Goal: Task Accomplishment & Management: Manage account settings

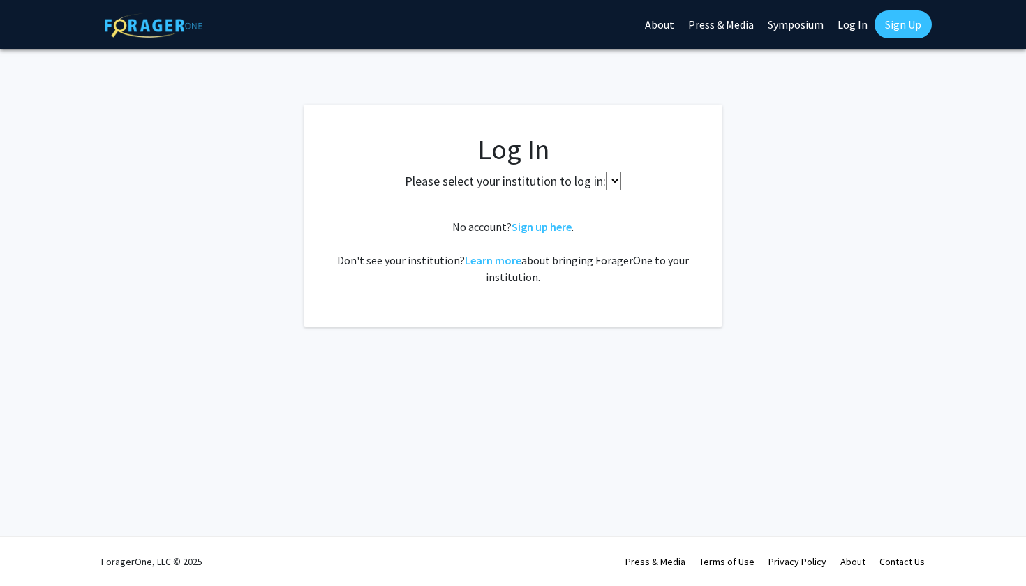
select select
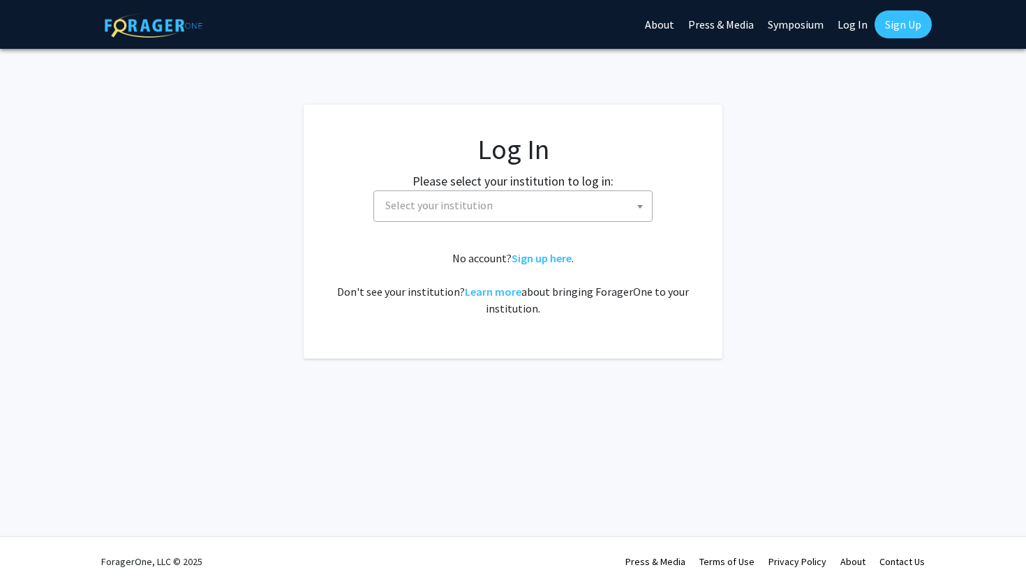
click at [602, 202] on span "Select your institution" at bounding box center [516, 205] width 272 height 29
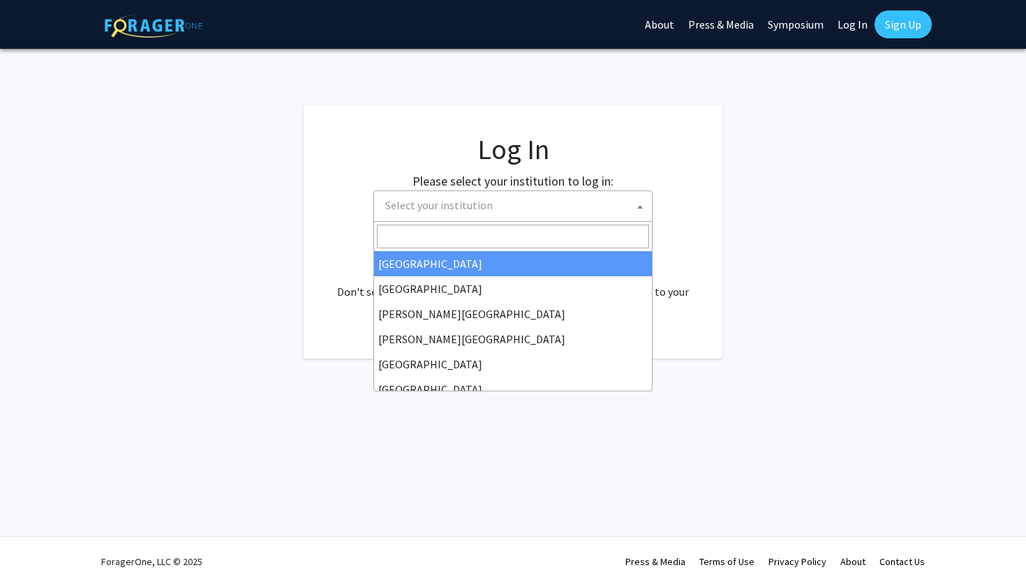
click at [847, 26] on link "Log In" at bounding box center [852, 24] width 44 height 49
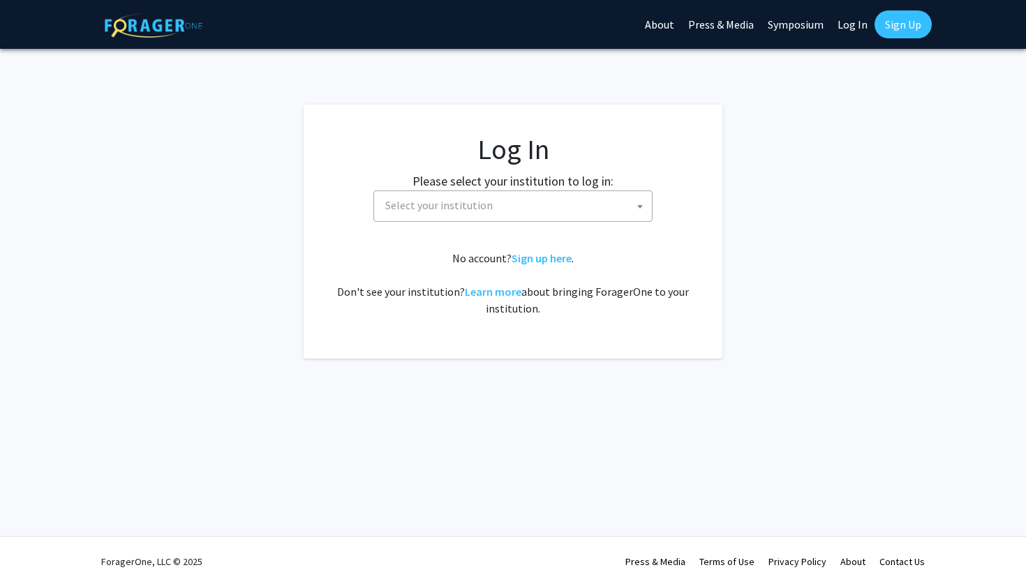
click at [847, 26] on link "Log In" at bounding box center [852, 24] width 44 height 49
click at [851, 26] on link "Log In" at bounding box center [852, 24] width 44 height 49
click at [846, 24] on link "Log In" at bounding box center [852, 24] width 44 height 49
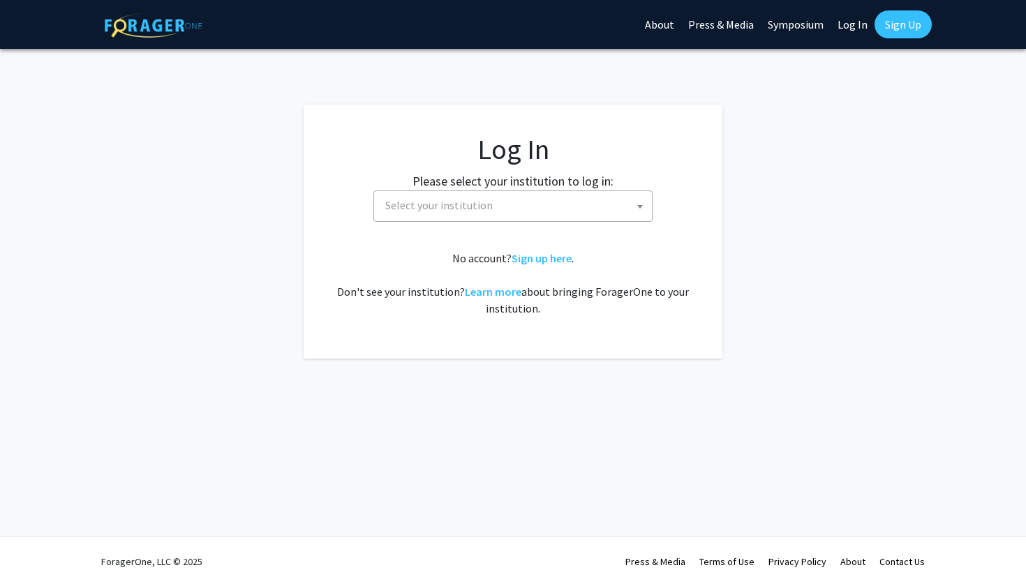
click at [846, 24] on link "Log In" at bounding box center [852, 24] width 44 height 49
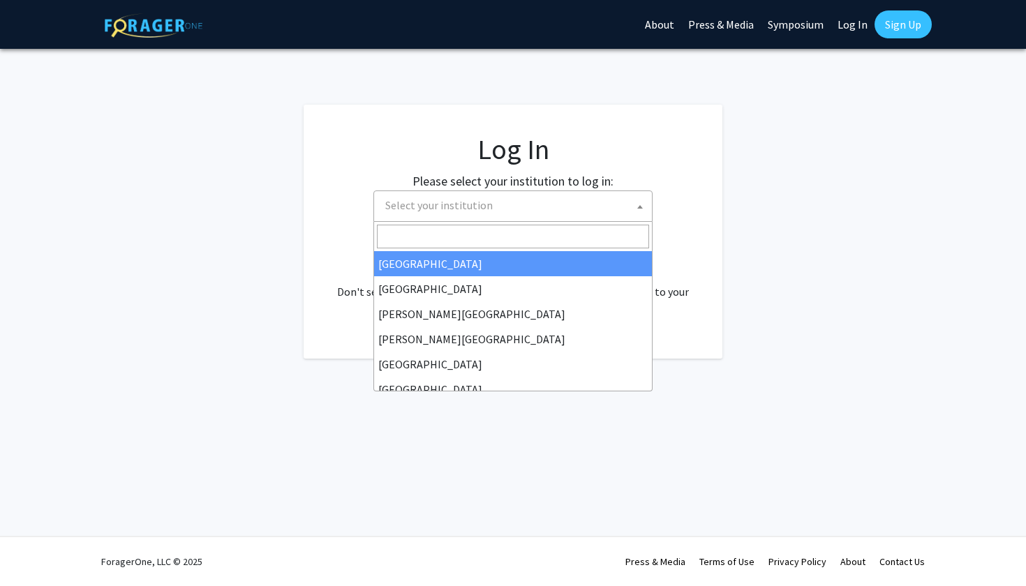
click at [475, 206] on span "Select your institution" at bounding box center [438, 205] width 107 height 14
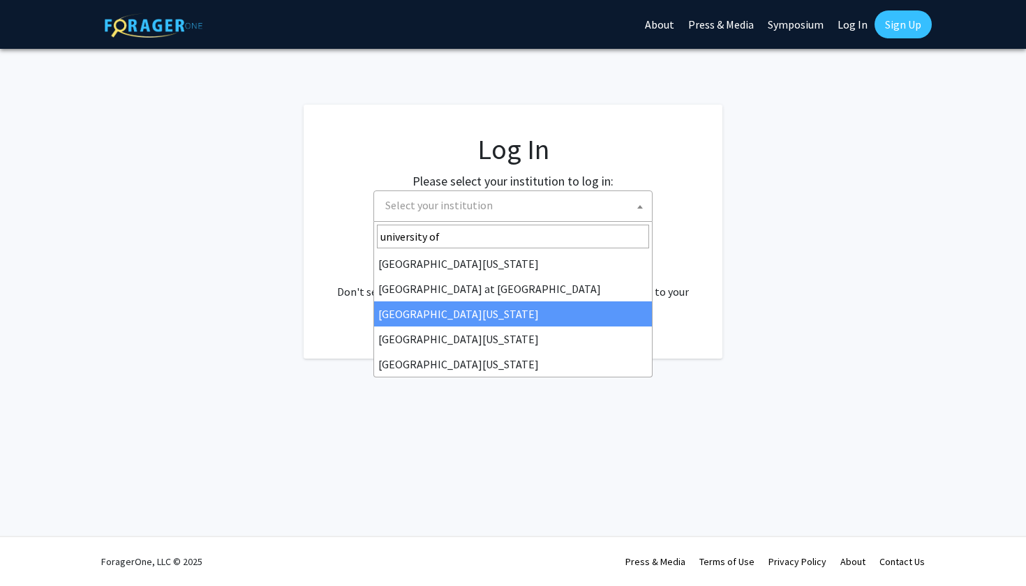
type input "university of"
select select "13"
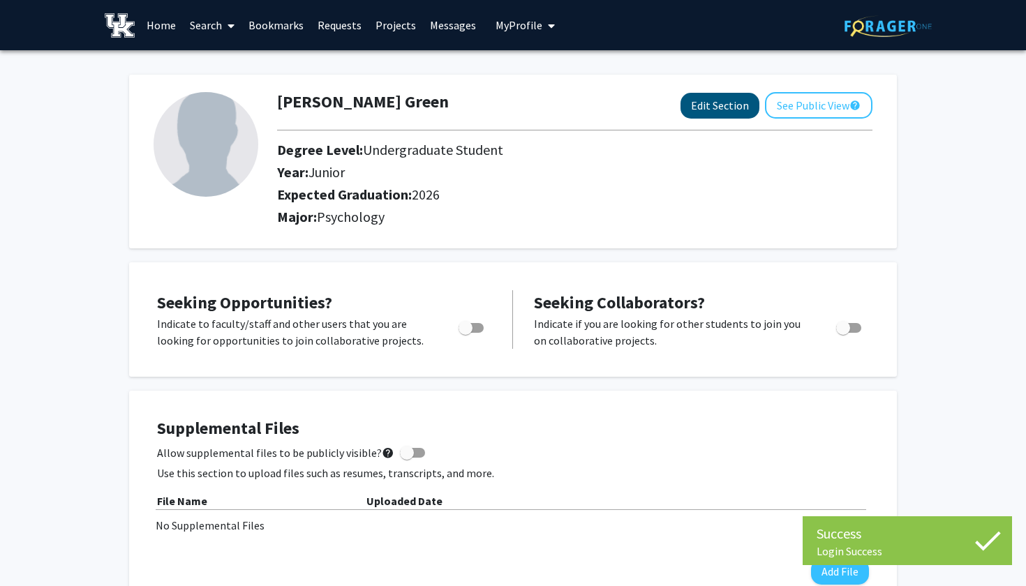
click at [715, 117] on button "Edit Section" at bounding box center [719, 106] width 79 height 26
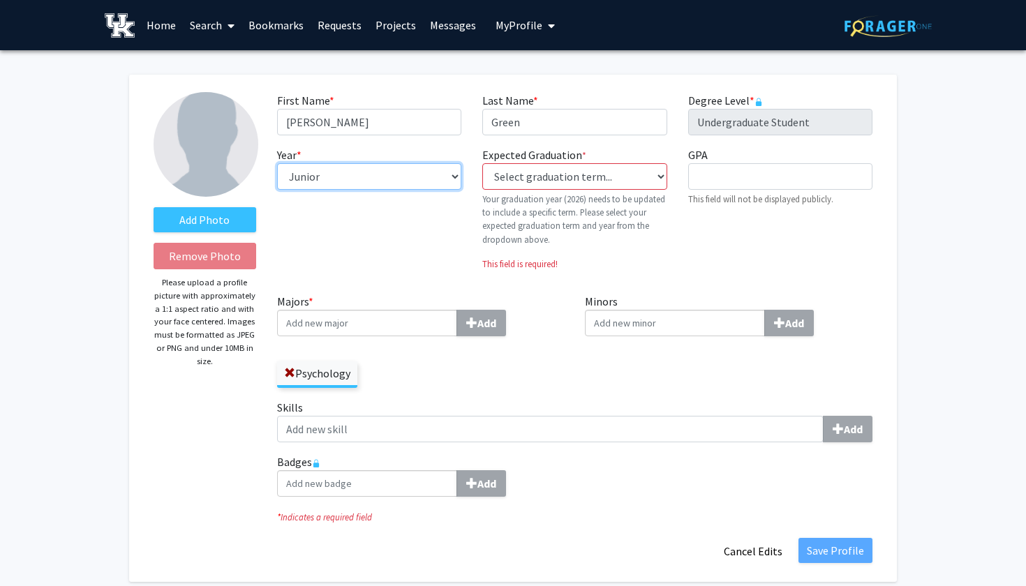
select select "senior"
select select "34: spring_2026"
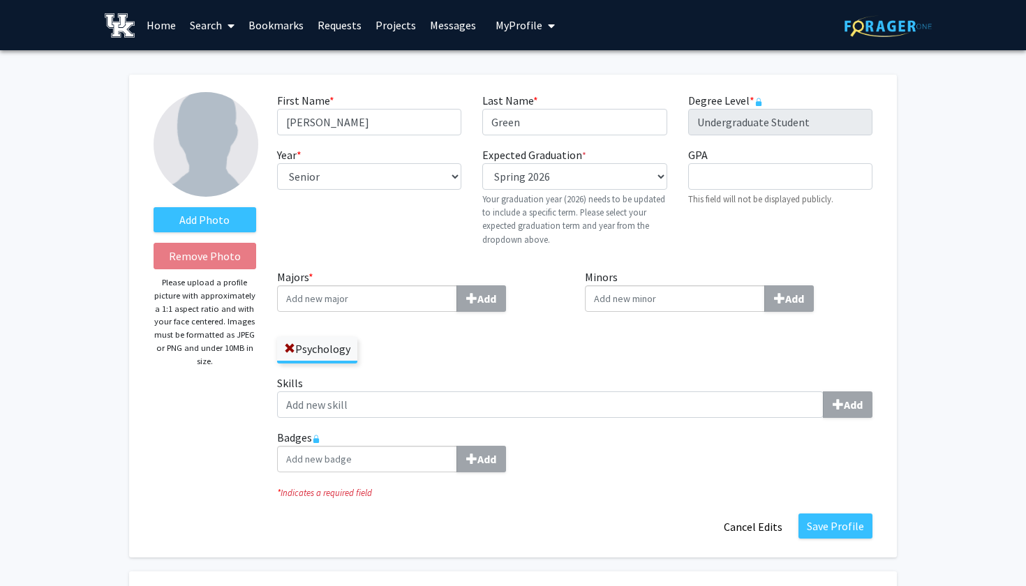
click at [396, 301] on input "Majors * Add" at bounding box center [367, 298] width 180 height 27
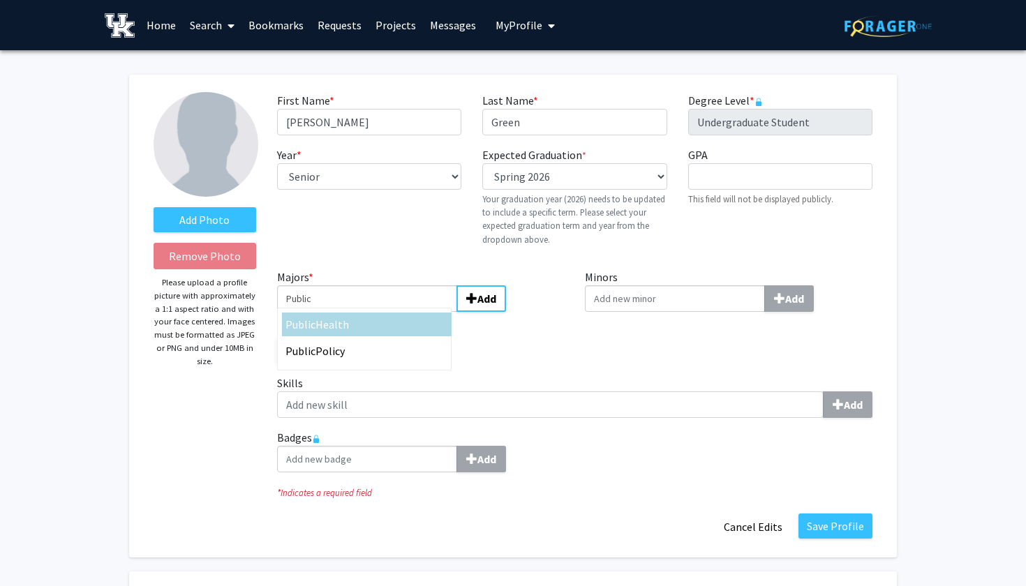
type input "Public"
click at [370, 323] on div "Public Health" at bounding box center [366, 324] width 163 height 17
click at [370, 312] on input "Public" at bounding box center [367, 298] width 180 height 27
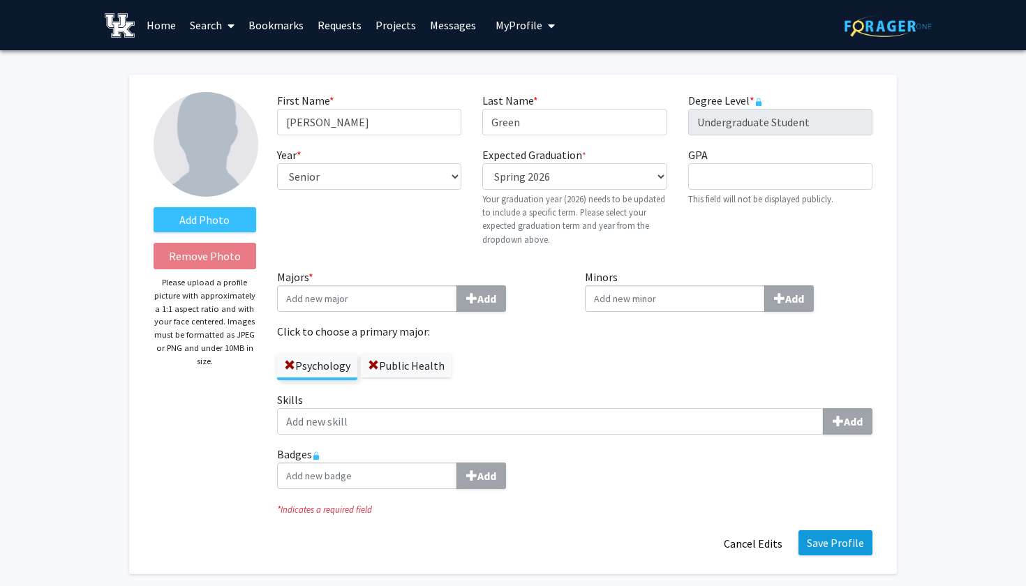
click at [846, 553] on button "Save Profile" at bounding box center [835, 542] width 74 height 25
